Goal: Find specific page/section: Find specific page/section

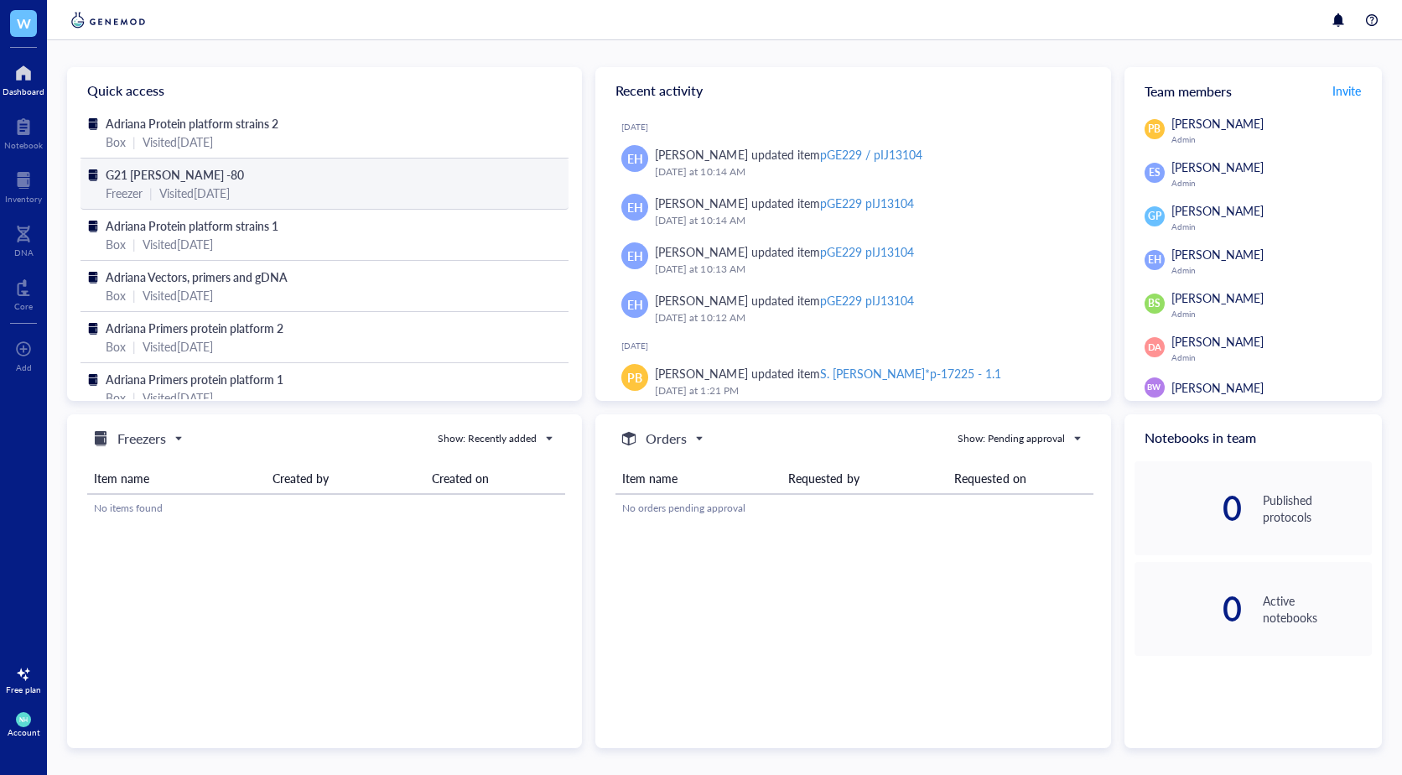
click at [337, 171] on div "G21 [PERSON_NAME] -80" at bounding box center [325, 174] width 438 height 18
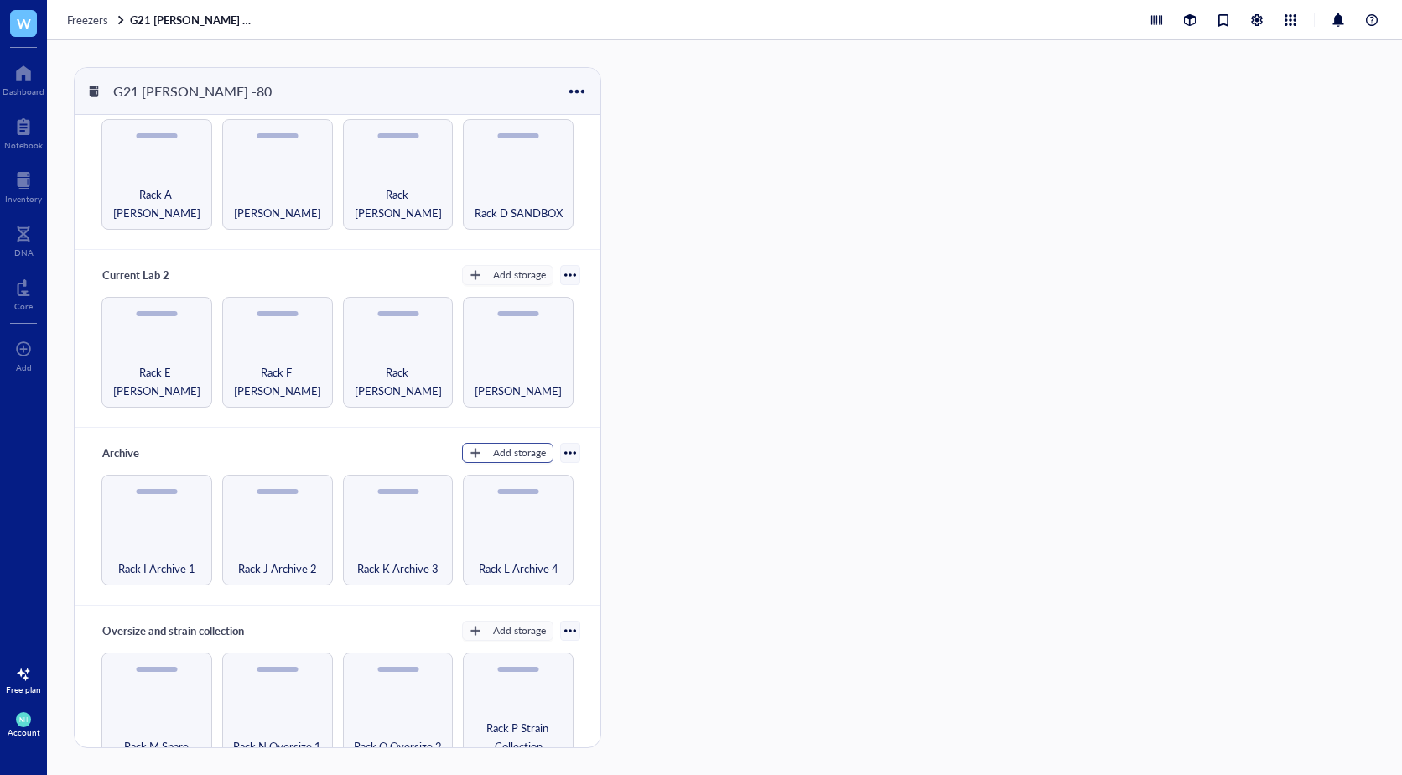
scroll to position [65, 0]
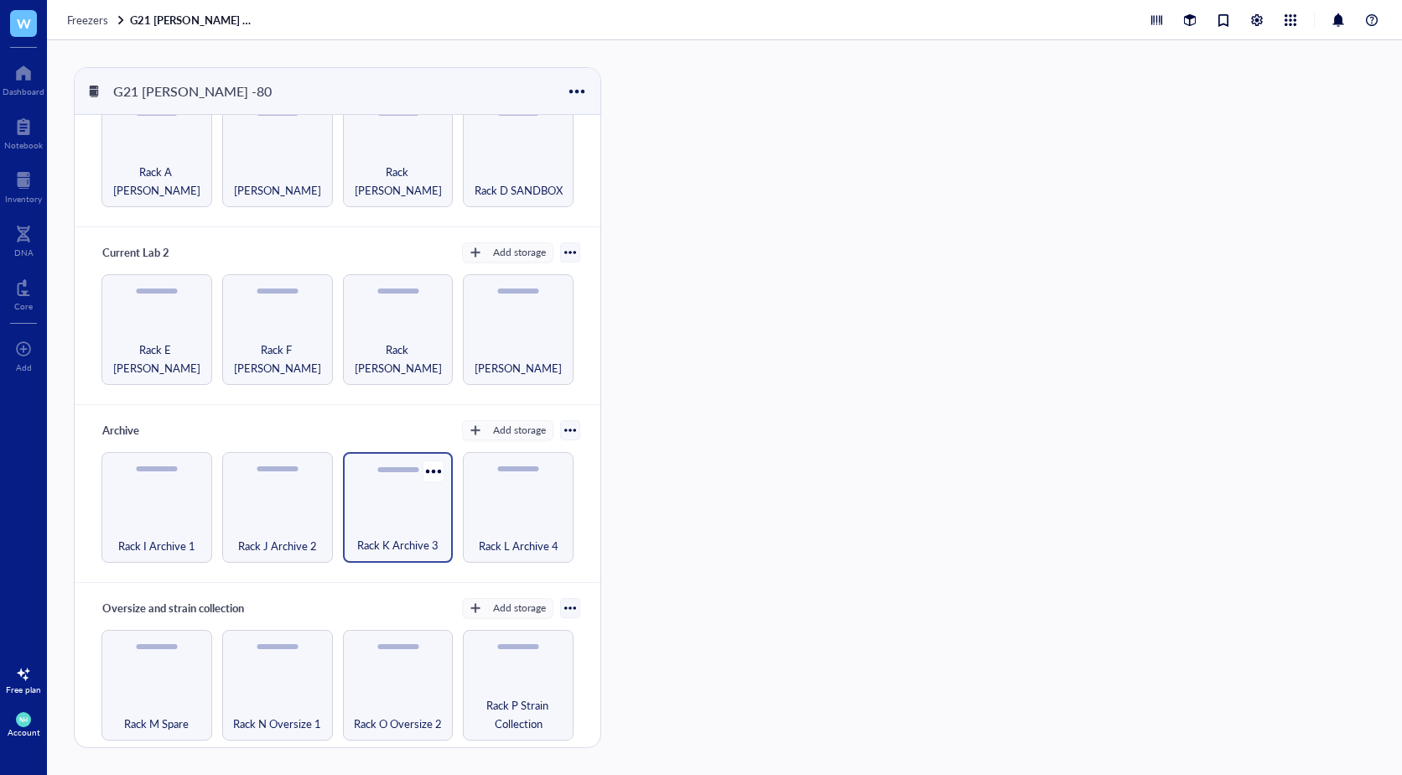
click at [397, 542] on span "Rack K Archive 3" at bounding box center [397, 545] width 81 height 18
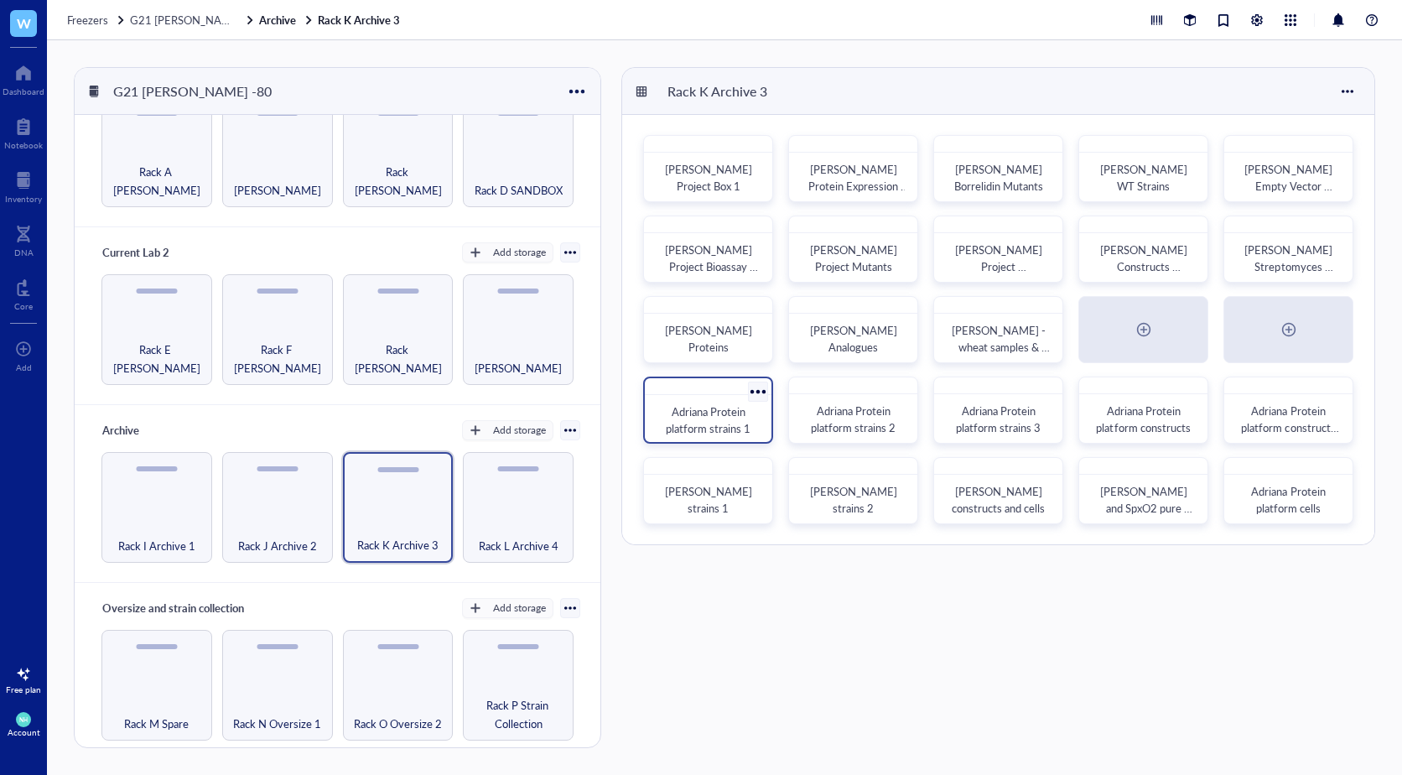
click at [751, 414] on div "Adriana Protein platform strains 1" at bounding box center [708, 420] width 100 height 34
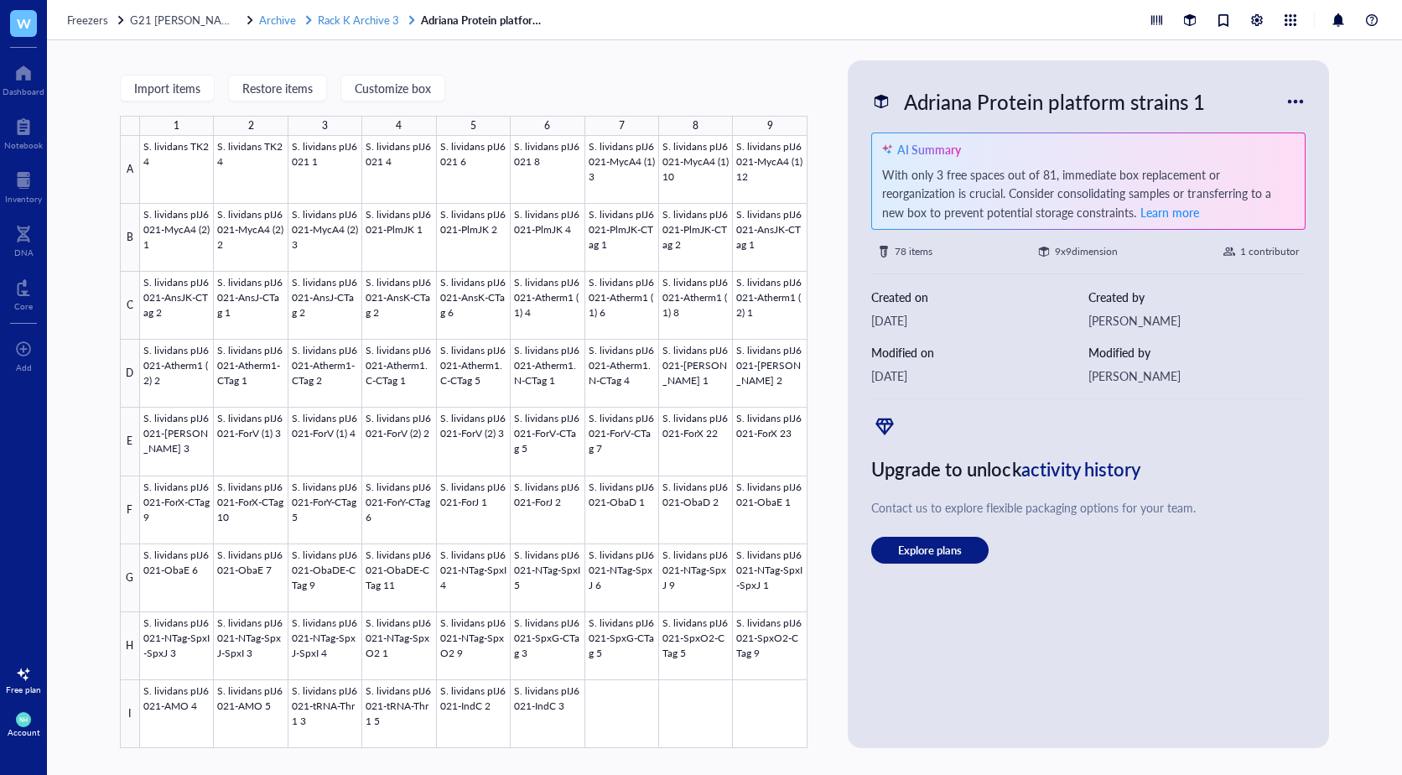
click at [340, 21] on span "Rack K Archive 3" at bounding box center [358, 20] width 81 height 16
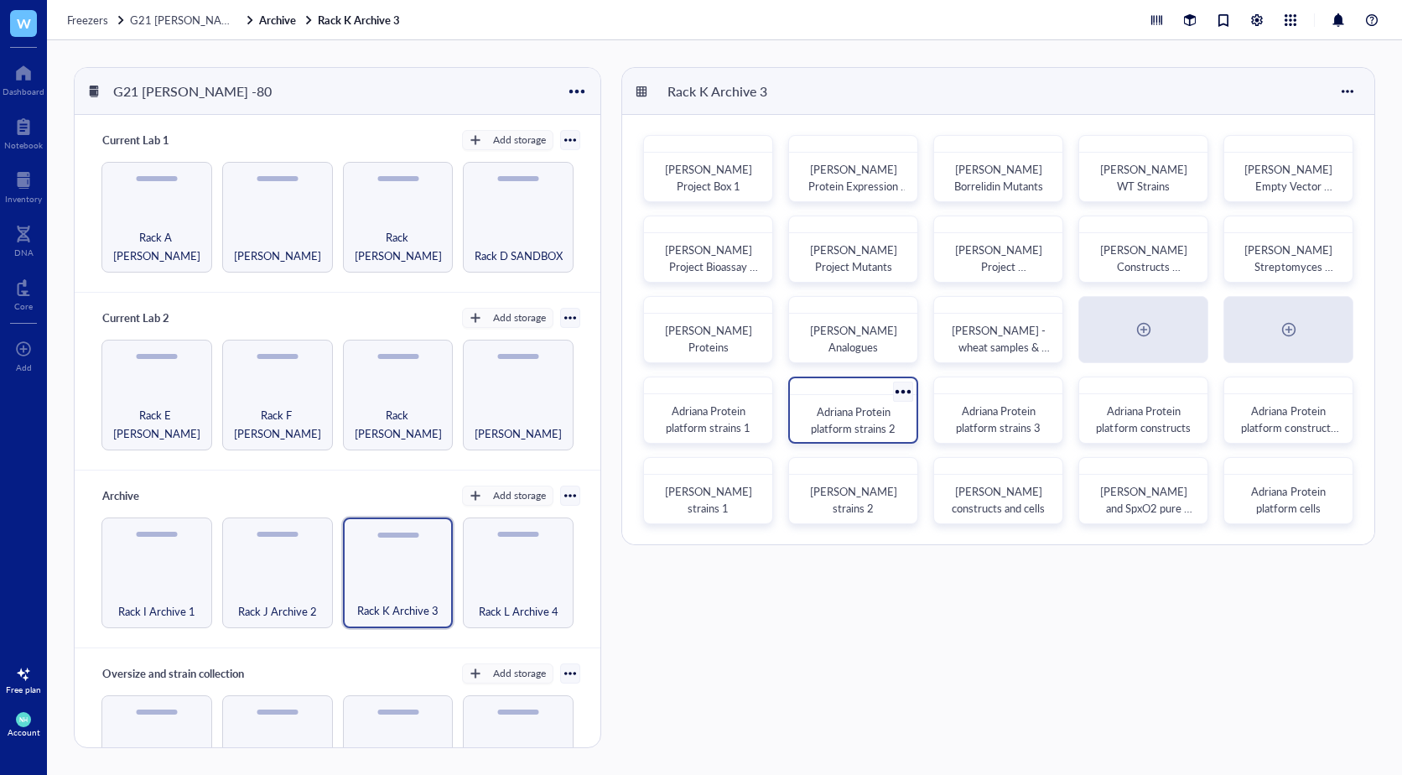
click at [864, 407] on span "Adriana Protein platform strains 2" at bounding box center [853, 419] width 85 height 33
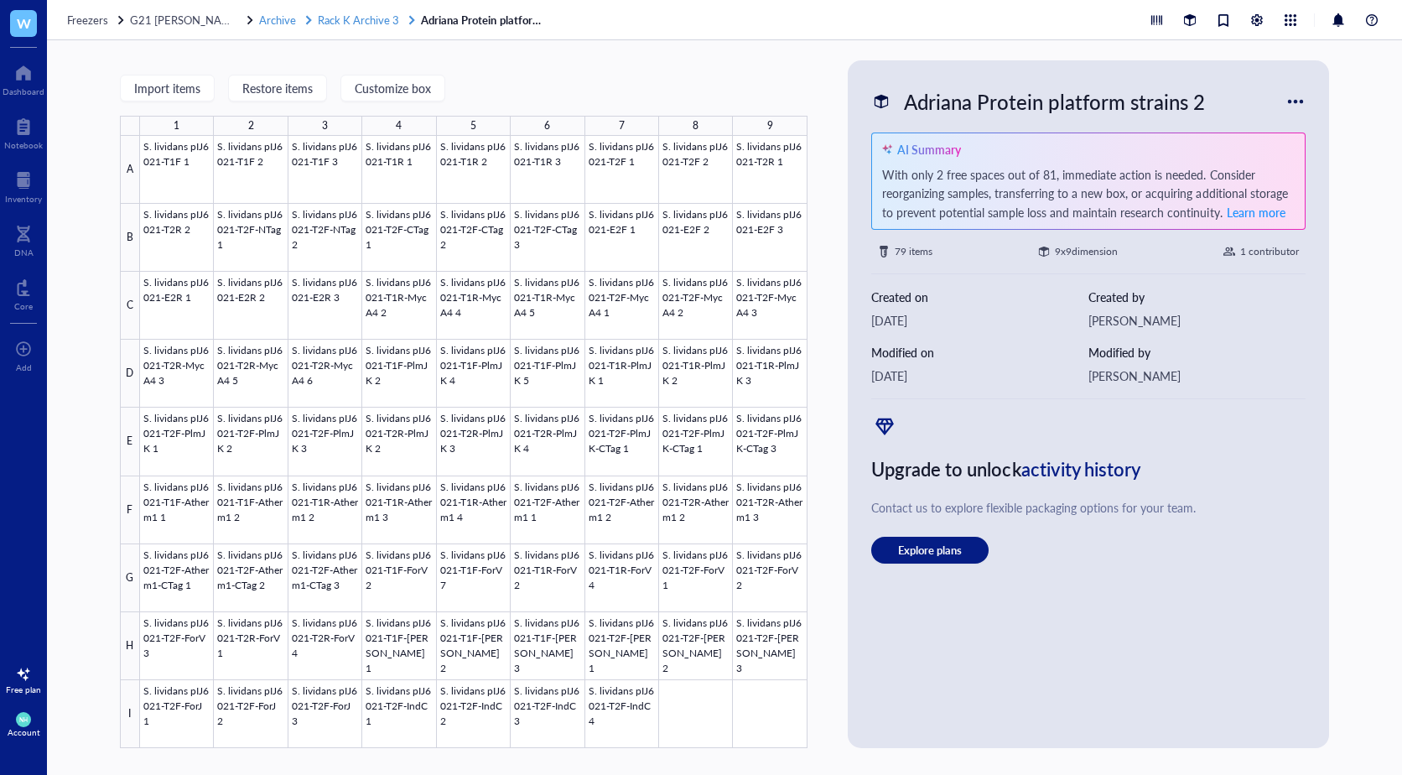
click at [348, 23] on span "Rack K Archive 3" at bounding box center [358, 20] width 81 height 16
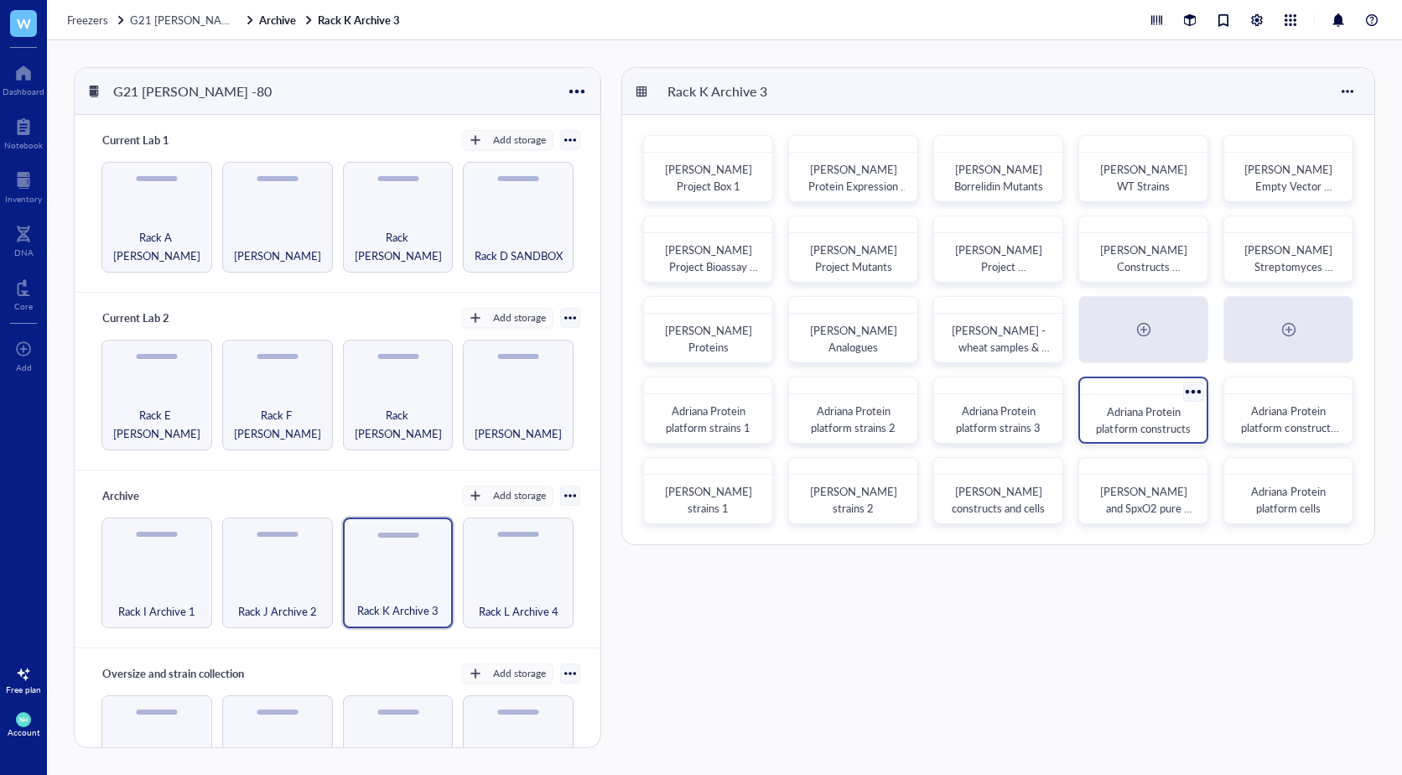
click at [1150, 426] on span "Adriana Protein platform constructs" at bounding box center [1143, 419] width 94 height 33
click at [1008, 512] on span "[PERSON_NAME] constructs and cells" at bounding box center [997, 500] width 93 height 33
click at [1257, 499] on span "Adriana Protein platform cells" at bounding box center [1289, 500] width 76 height 33
